Goal: Check status: Check status

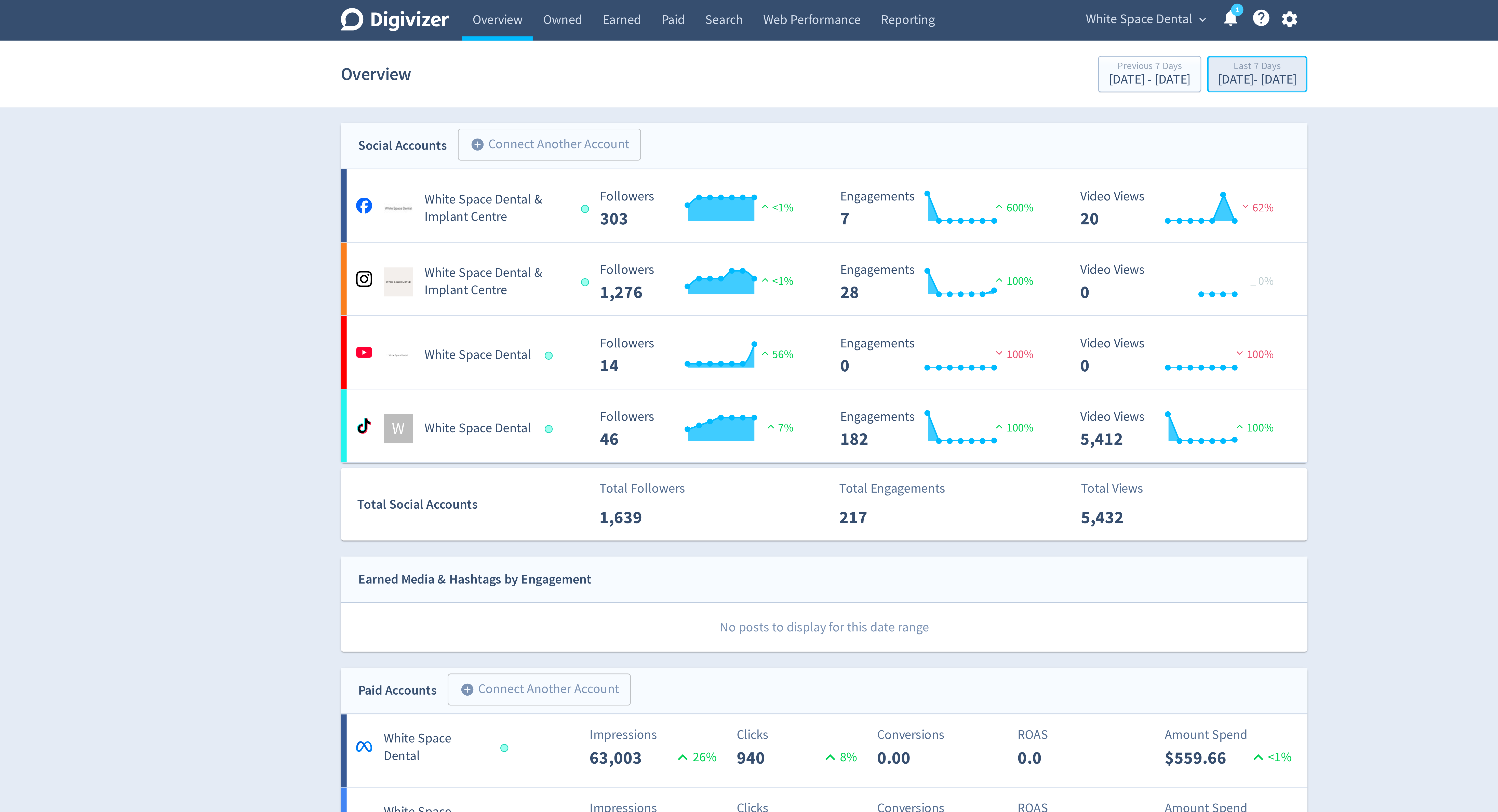
click at [887, 29] on div "Oct 7, 2025 - Oct 13, 2025" at bounding box center [900, 28] width 27 height 5
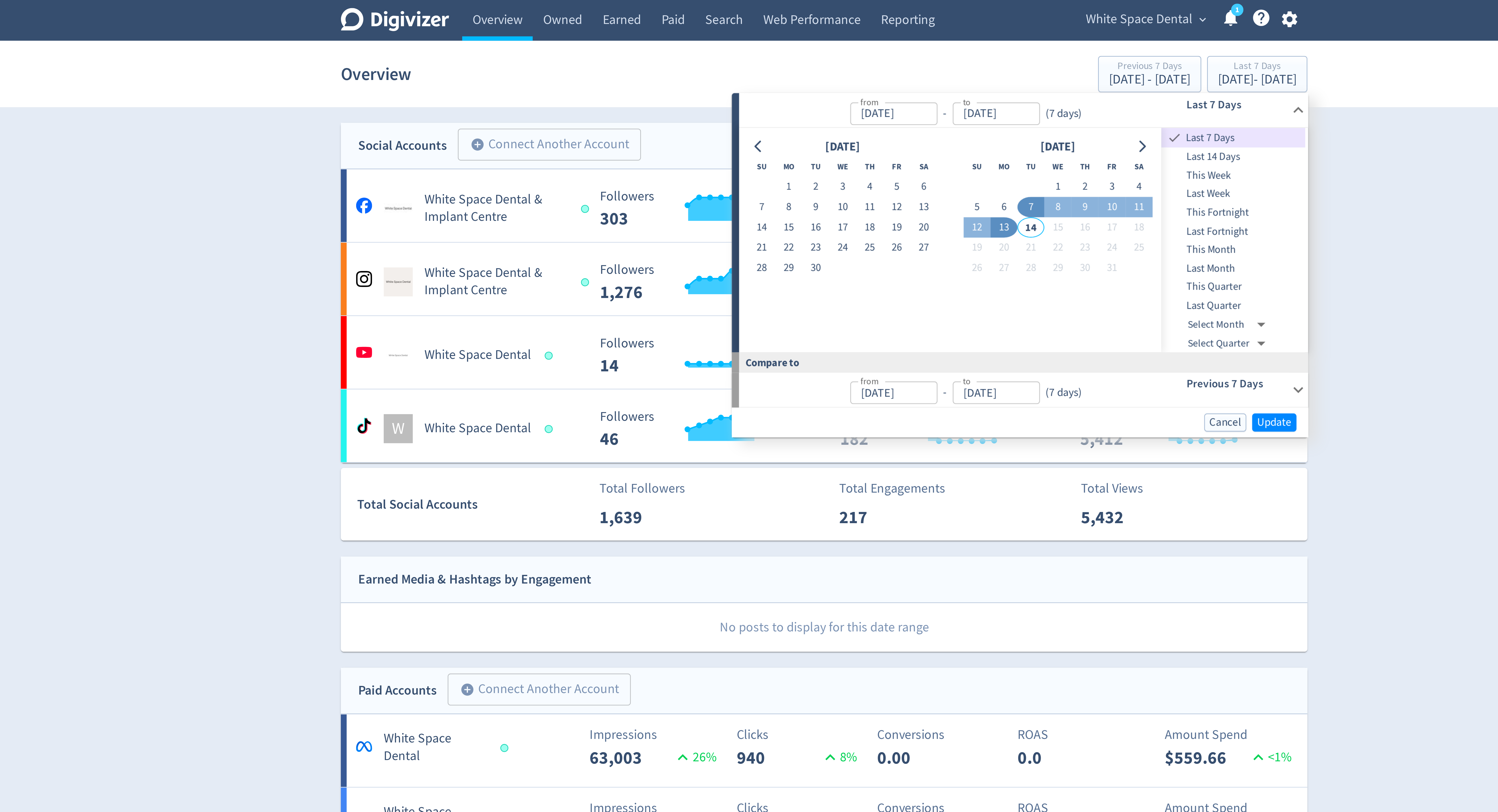
click at [889, 87] on span "This Month" at bounding box center [892, 88] width 51 height 6
type input "Oct 01, 2025"
type input "Sep 01, 2025"
type input "Sep 13, 2025"
click at [906, 150] on span "Update" at bounding box center [907, 148] width 12 height 4
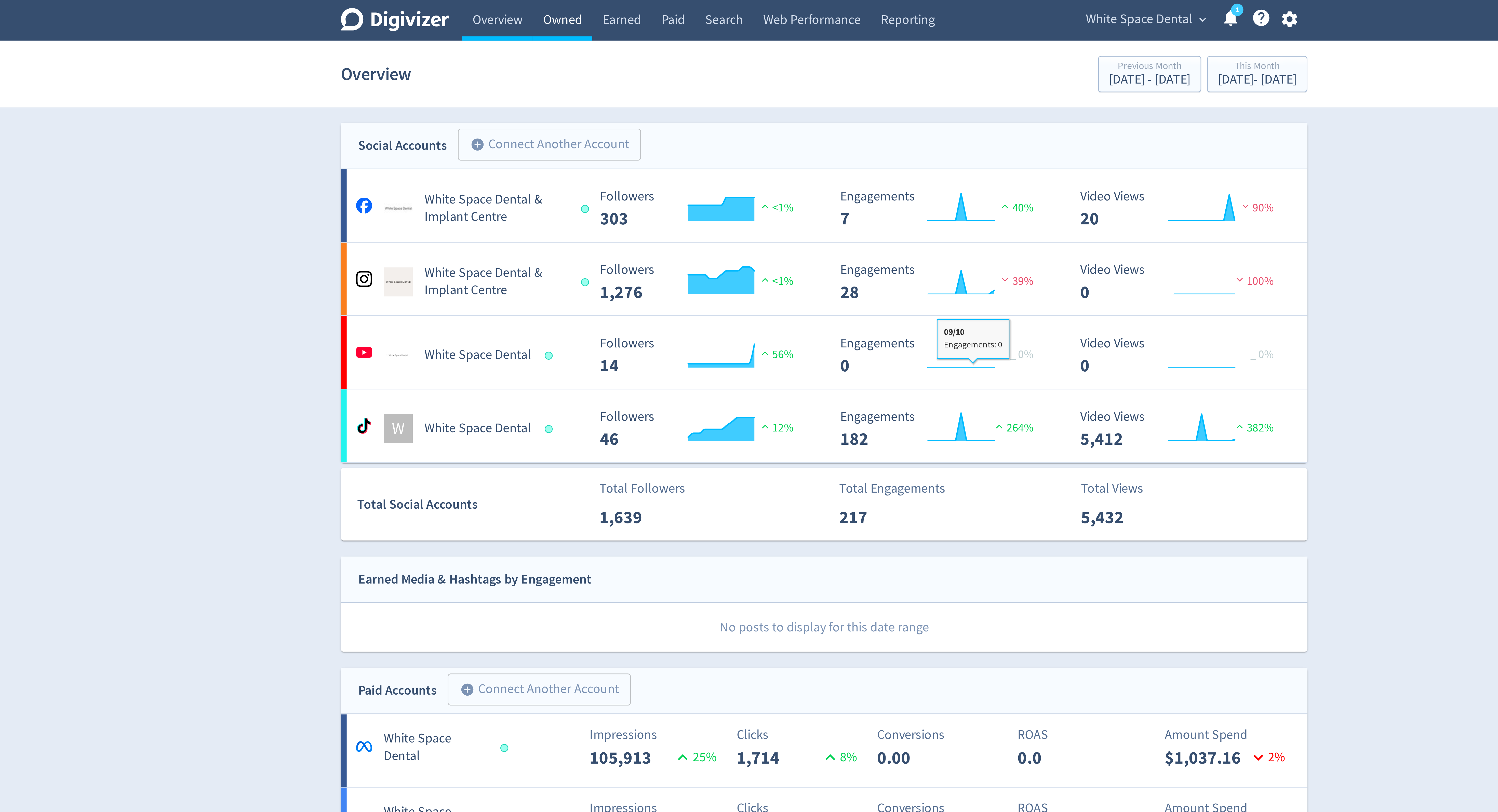
click at [661, 7] on link "Owned" at bounding box center [657, 7] width 21 height 15
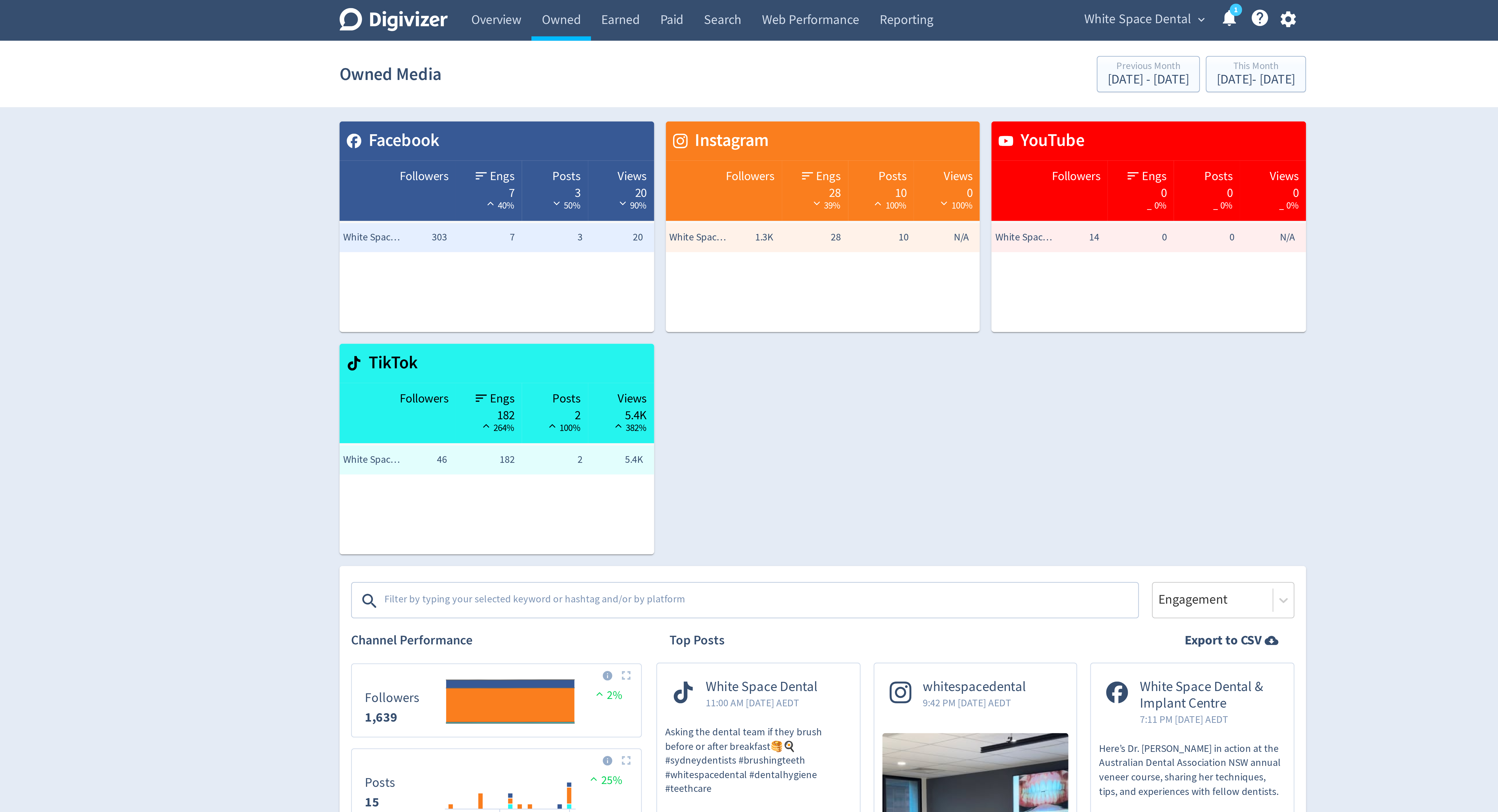
click at [891, 5] on icon "1" at bounding box center [893, 3] width 4 height 4
click at [868, 3] on span "White Space Dental" at bounding box center [859, 7] width 37 height 8
